Goal: Task Accomplishment & Management: Manage account settings

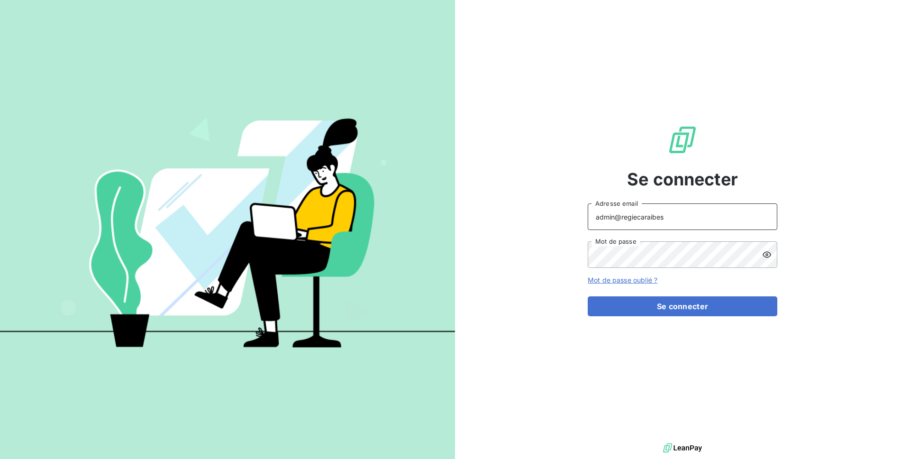
click at [682, 215] on input "admin@regiecaraibes" at bounding box center [681, 216] width 189 height 27
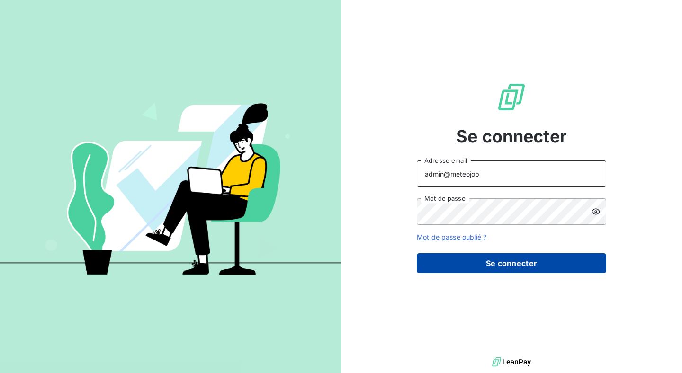
type input "admin@meteojob"
click at [502, 266] on button "Se connecter" at bounding box center [511, 263] width 189 height 20
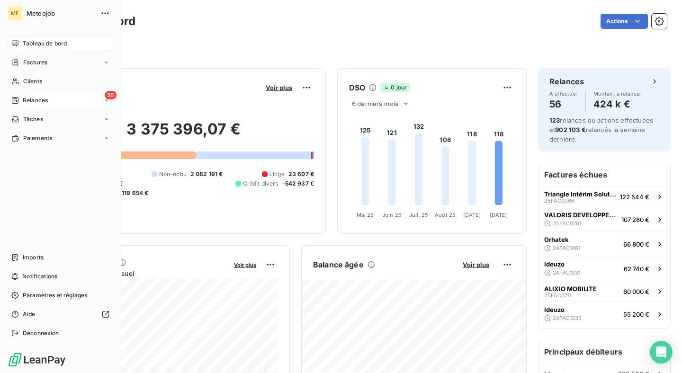
click at [33, 108] on div "56 Relances" at bounding box center [61, 100] width 106 height 15
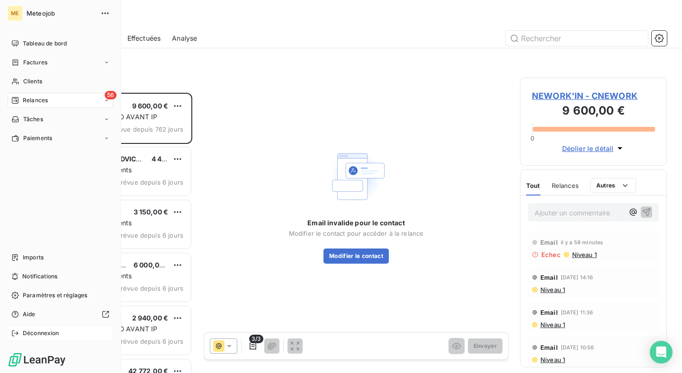
click at [64, 330] on div "Déconnexion" at bounding box center [61, 333] width 106 height 15
